Goal: Entertainment & Leisure: Consume media (video, audio)

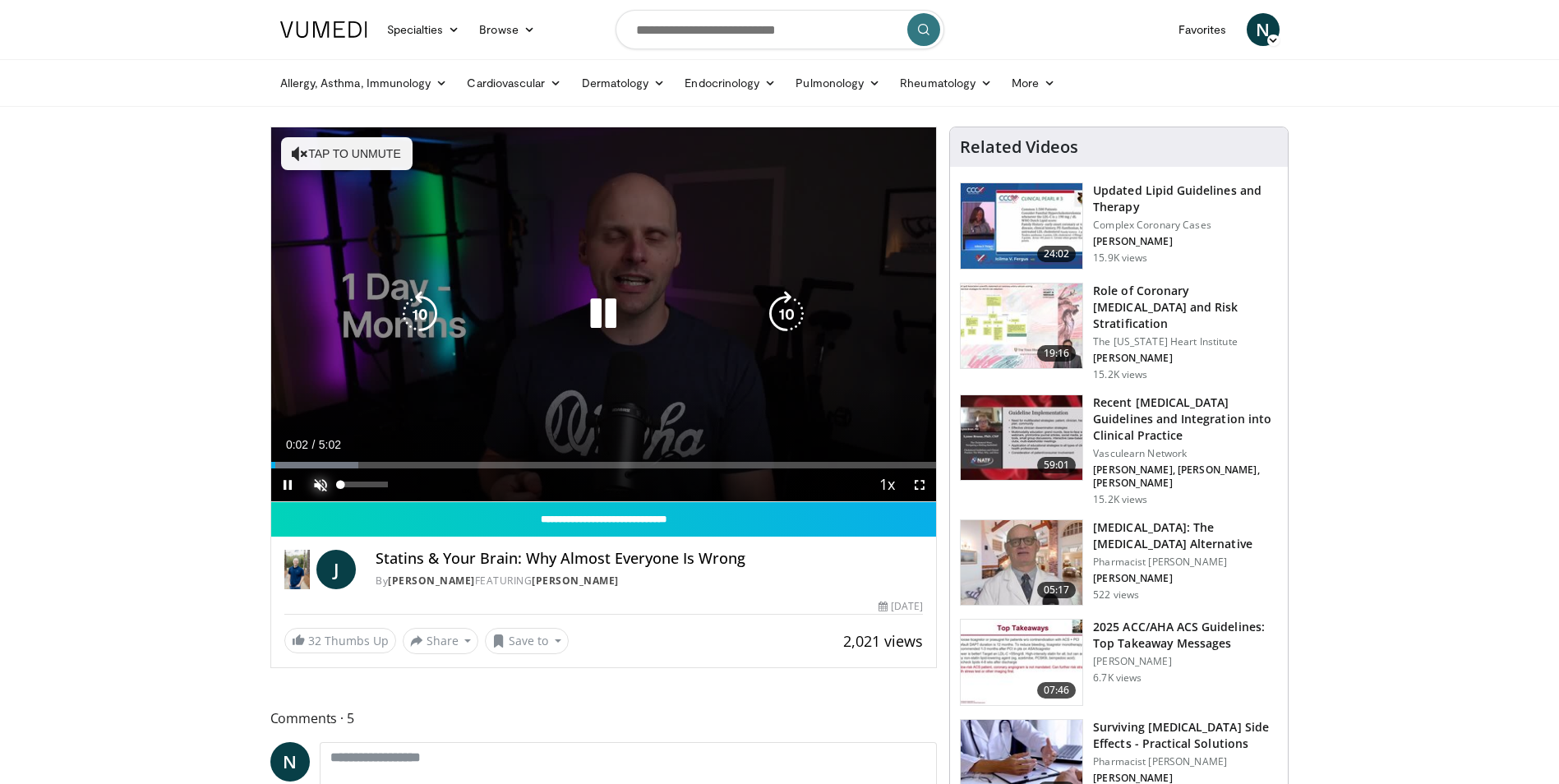
click at [312, 483] on span "Video Player" at bounding box center [320, 485] width 33 height 33
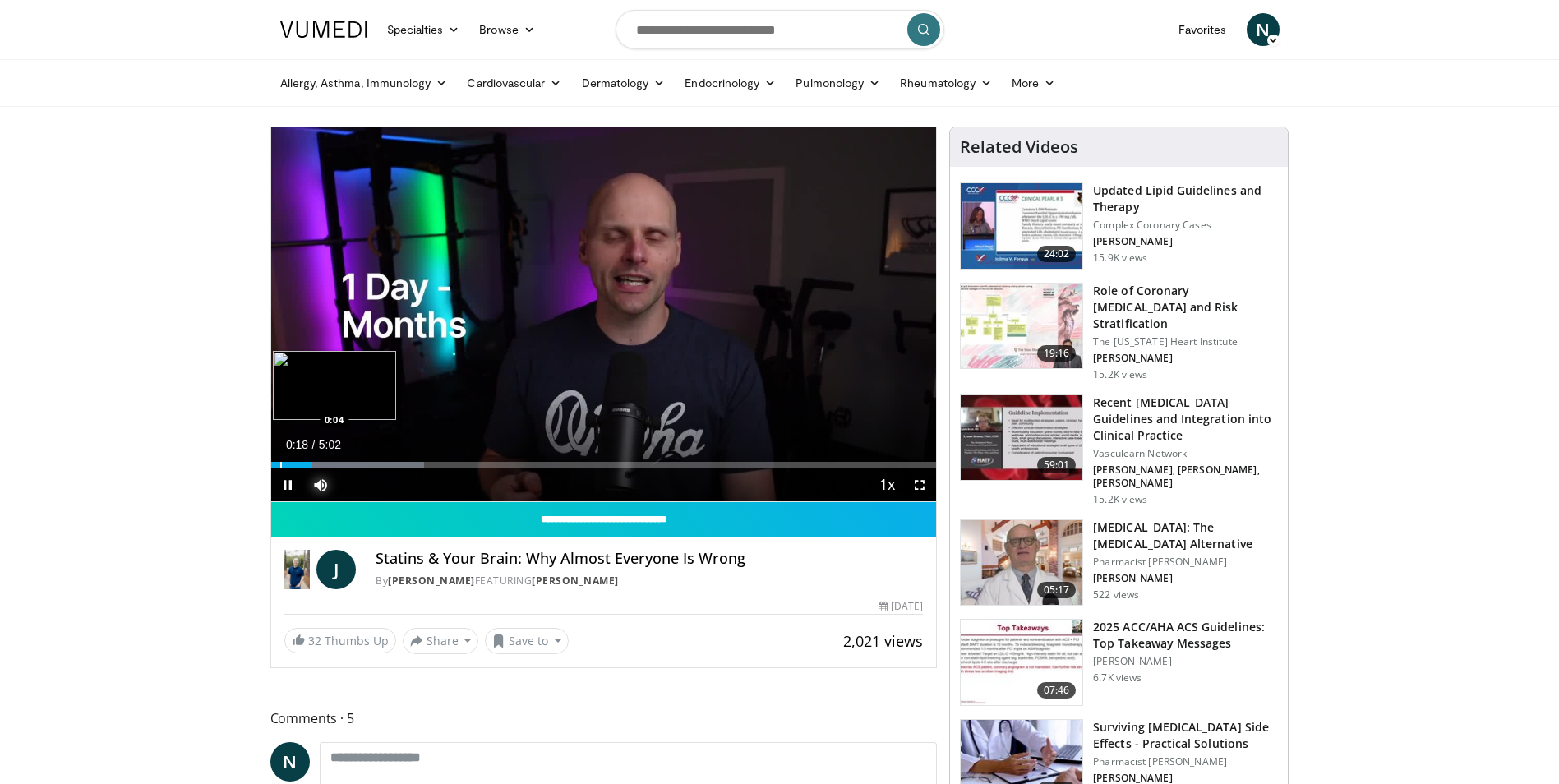
click at [280, 466] on div "Progress Bar" at bounding box center [281, 465] width 2 height 6
click at [274, 468] on span "Video Player" at bounding box center [288, 485] width 33 height 33
click at [288, 487] on span "Video Player" at bounding box center [288, 485] width 33 height 33
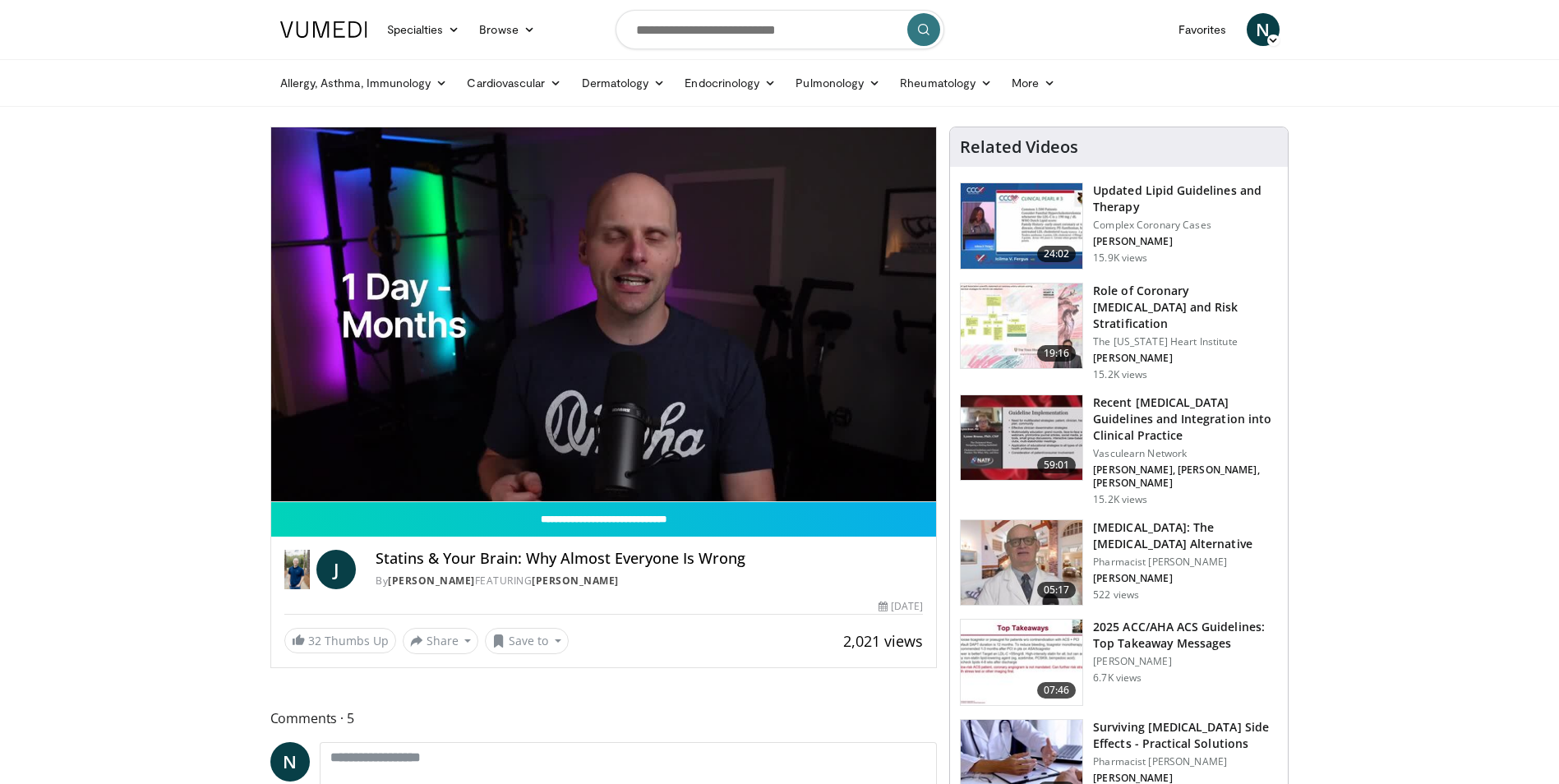
click at [271, 466] on div "10 seconds Tap to unmute" at bounding box center [603, 314] width 665 height 374
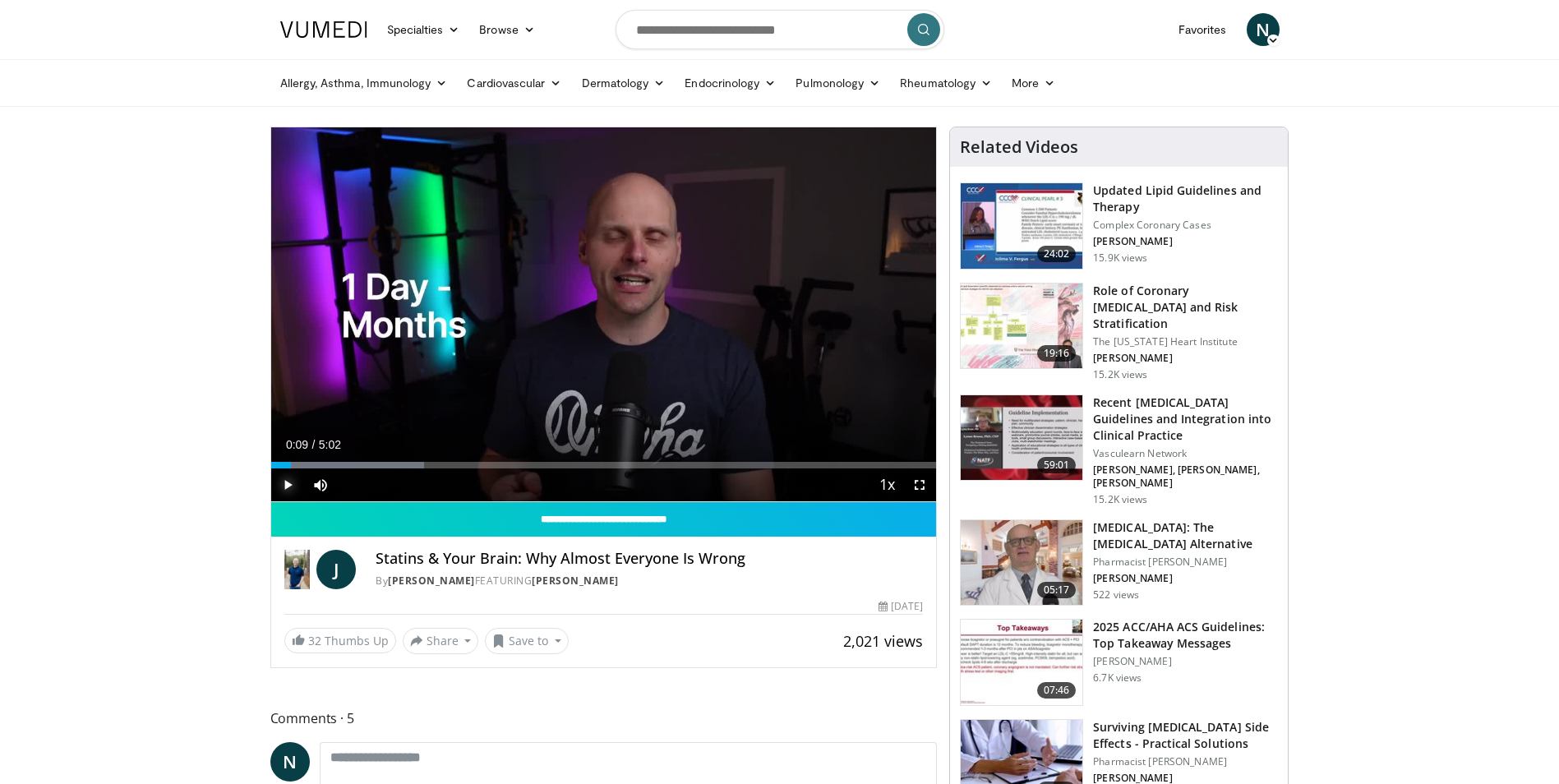
click at [286, 482] on span "Video Player" at bounding box center [288, 485] width 33 height 33
click at [290, 484] on span "Video Player" at bounding box center [288, 485] width 33 height 33
drag, startPoint x: 291, startPoint y: 463, endPoint x: 240, endPoint y: 464, distance: 51.0
click at [287, 484] on span "Video Player" at bounding box center [288, 485] width 33 height 33
